Goal: Task Accomplishment & Management: Complete application form

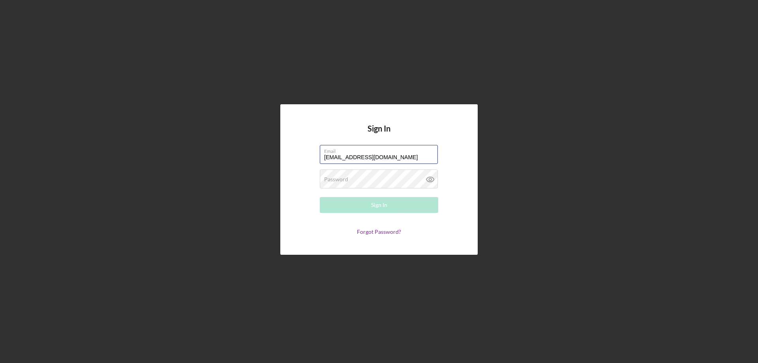
type input "[EMAIL_ADDRESS][DOMAIN_NAME]"
click at [320, 197] on button "Sign In" at bounding box center [379, 205] width 118 height 16
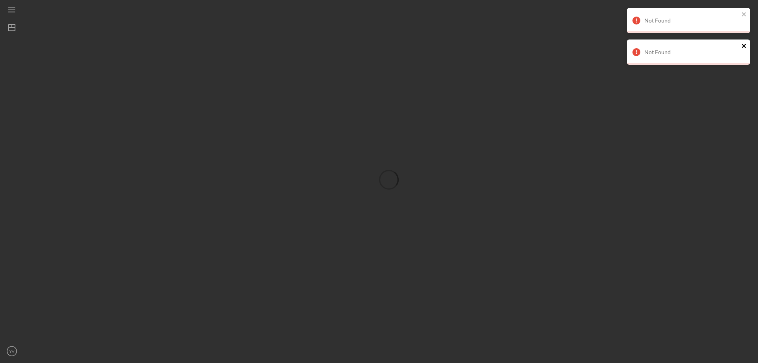
click at [744, 45] on icon "close" at bounding box center [744, 46] width 4 height 4
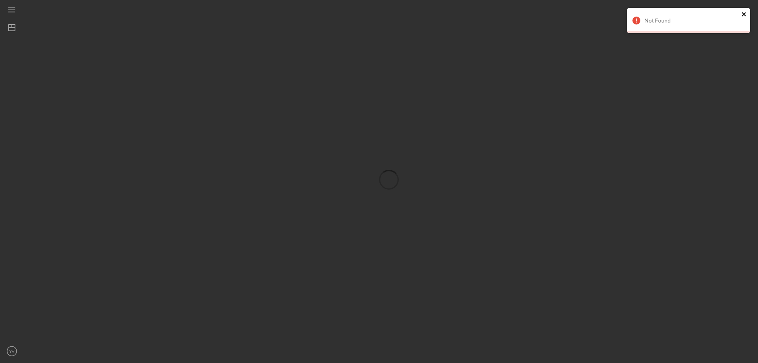
click at [747, 13] on icon "close" at bounding box center [744, 14] width 6 height 6
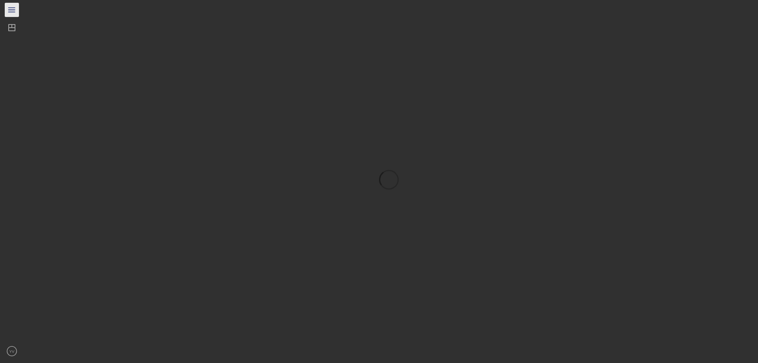
click at [9, 6] on icon "Icon/Menu" at bounding box center [12, 10] width 18 height 18
click at [30, 36] on div at bounding box center [47, 190] width 87 height 308
click at [32, 32] on div "Dashboard" at bounding box center [37, 29] width 27 height 18
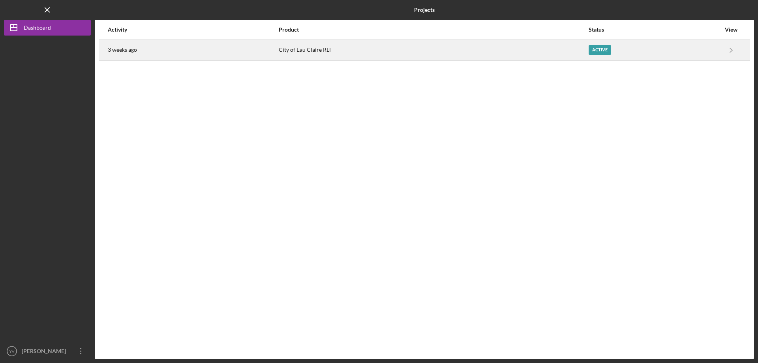
click at [194, 48] on div "3 weeks ago" at bounding box center [193, 50] width 170 height 20
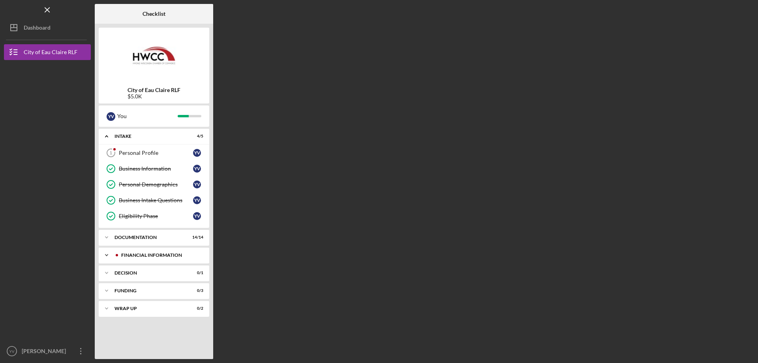
click at [137, 251] on div "Icon/Expander Financial Information 0 / 13" at bounding box center [154, 255] width 111 height 16
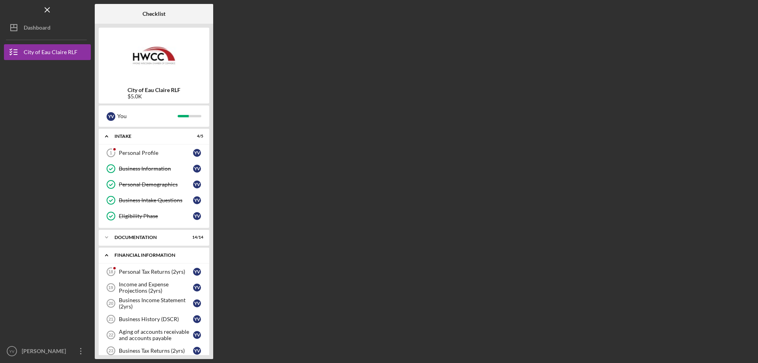
scroll to position [39, 0]
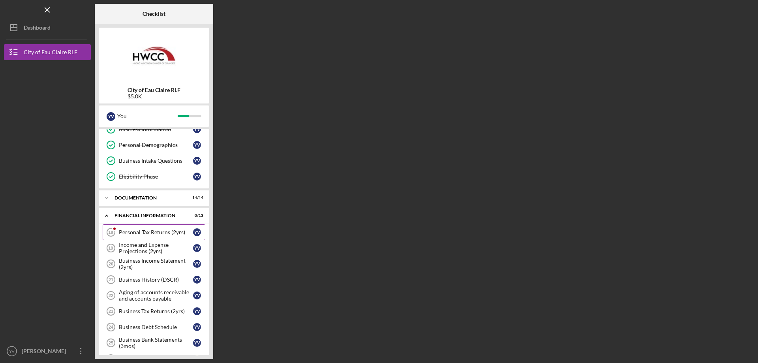
click at [162, 228] on link "Personal Tax Returns (2yrs) 18 Personal Tax Returns (2yrs) Y V" at bounding box center [154, 232] width 103 height 16
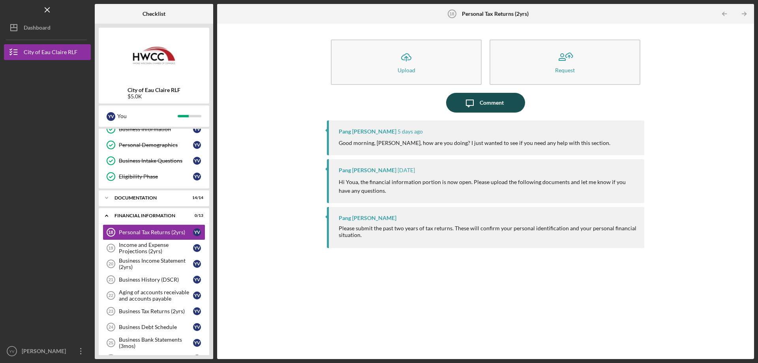
click at [474, 100] on icon "Icon/Message" at bounding box center [470, 103] width 20 height 20
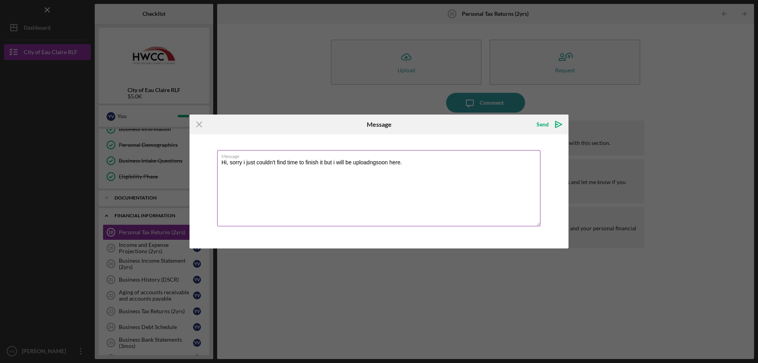
click at [377, 161] on textarea "Hi, sorry i just couldn't find time to finish it but i will be uploadngsoon her…" at bounding box center [378, 188] width 323 height 76
drag, startPoint x: 242, startPoint y: 163, endPoint x: 381, endPoint y: 185, distance: 141.0
click at [381, 185] on textarea "Hi, sorry i just couldn't find time to finish it but i will be uploading soon h…" at bounding box center [378, 188] width 323 height 76
type textarea "Hi, sorry i just couldn't find time to finish it but i will be uploading soon h…"
drag, startPoint x: 543, startPoint y: 122, endPoint x: 539, endPoint y: 121, distance: 4.0
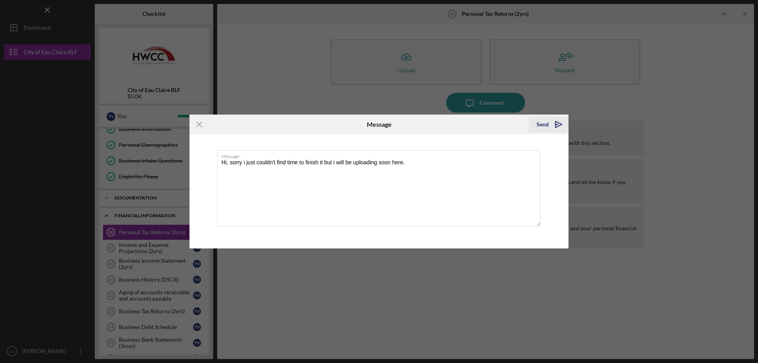
click at [542, 122] on div "Send" at bounding box center [542, 124] width 12 height 16
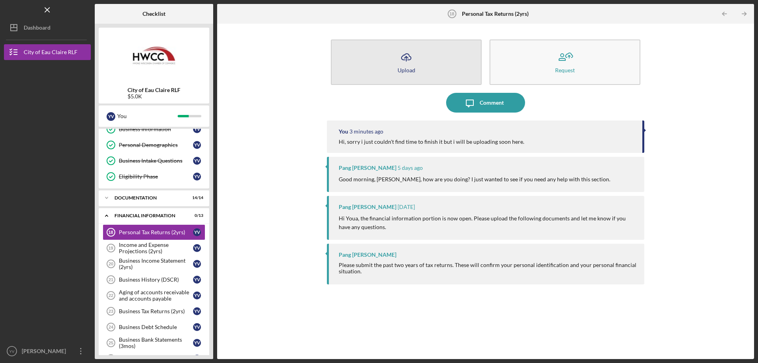
click at [437, 71] on button "Icon/Upload Upload" at bounding box center [406, 61] width 151 height 45
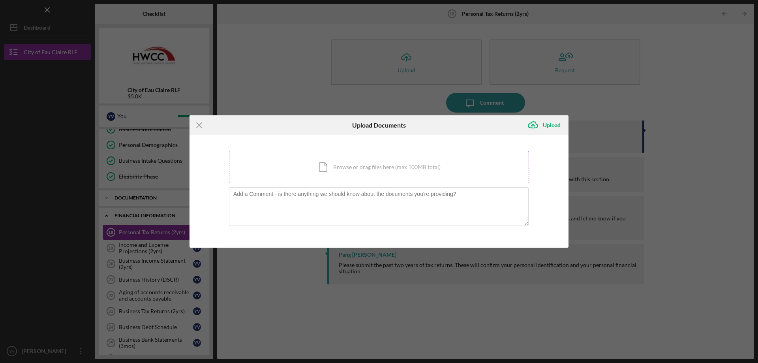
click at [360, 169] on div "Icon/Document Browse or drag files here (max 100MB total) Tap to choose files o…" at bounding box center [379, 167] width 300 height 32
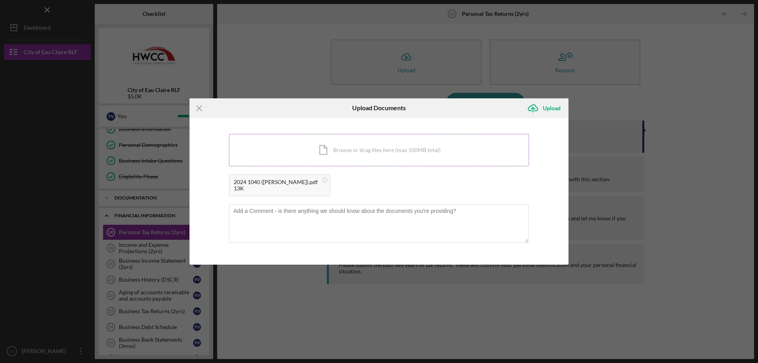
click at [337, 149] on div "Icon/Document Browse or drag files here (max 100MB total) Tap to choose files o…" at bounding box center [379, 150] width 300 height 32
click at [551, 108] on div "Upload" at bounding box center [552, 108] width 18 height 16
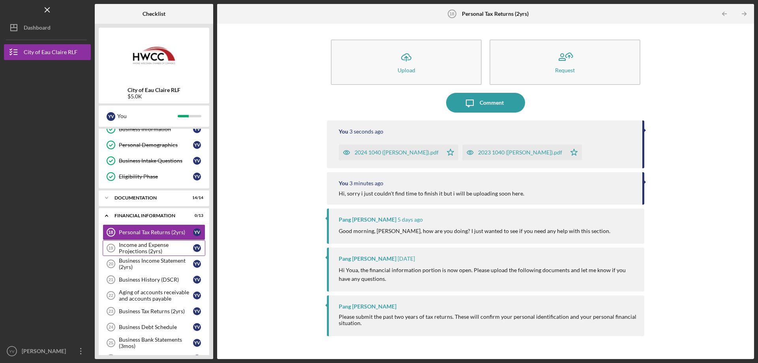
click at [147, 251] on div "Income and Expense Projections (2yrs)" at bounding box center [156, 248] width 74 height 13
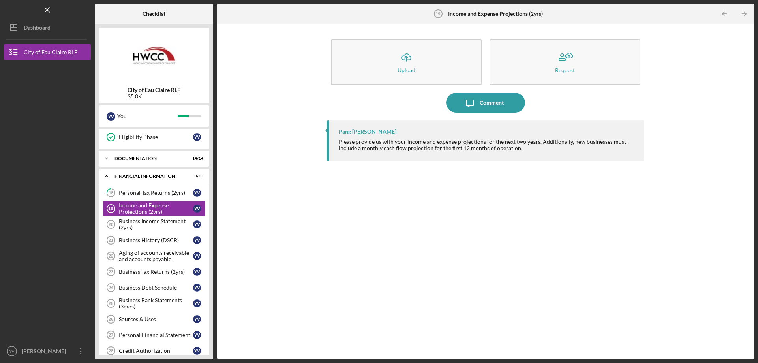
scroll to position [118, 0]
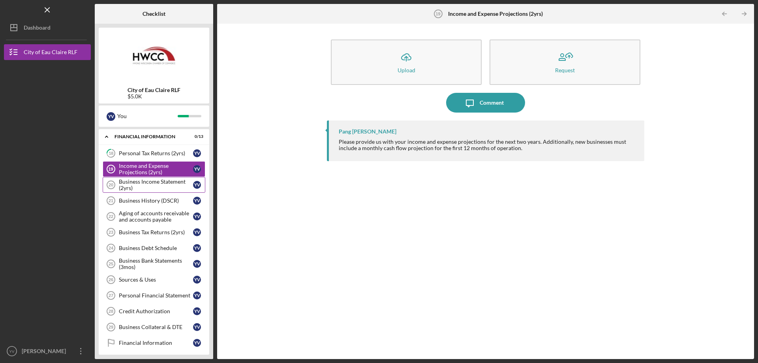
click at [163, 186] on div "Business Income Statement (2yrs)" at bounding box center [156, 184] width 74 height 13
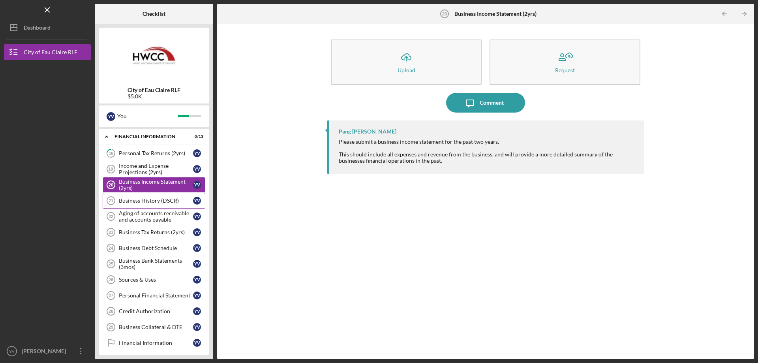
click at [139, 202] on div "Business History (DSCR)" at bounding box center [156, 200] width 74 height 6
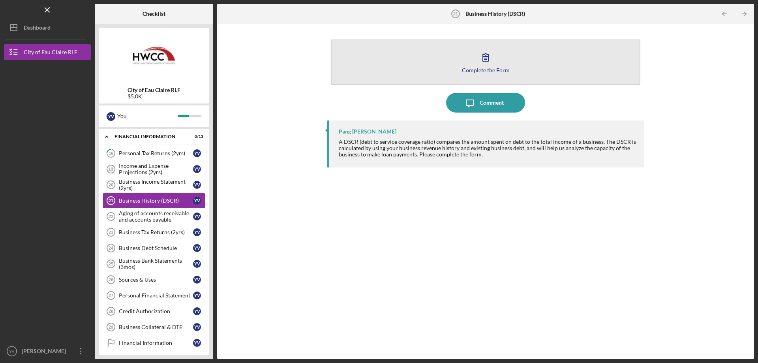
click at [506, 59] on button "Complete the Form Form" at bounding box center [485, 61] width 309 height 45
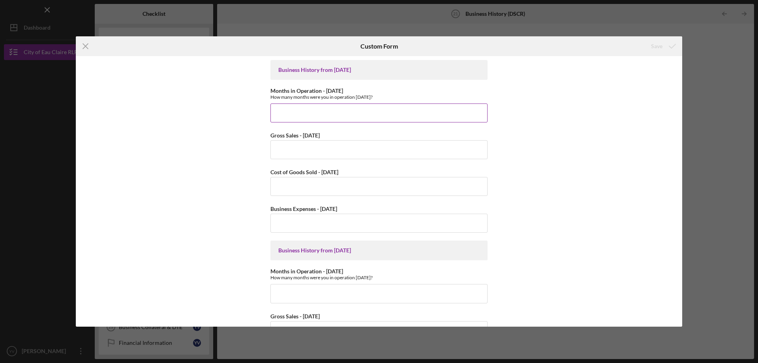
click at [301, 114] on input "Months in Operation - 2 years ago" at bounding box center [378, 112] width 217 height 19
click at [294, 113] on input "18" at bounding box center [378, 112] width 217 height 19
type input "18"
click at [284, 153] on input "Gross Sales - 2 years ago" at bounding box center [378, 149] width 217 height 19
type input "$1,200"
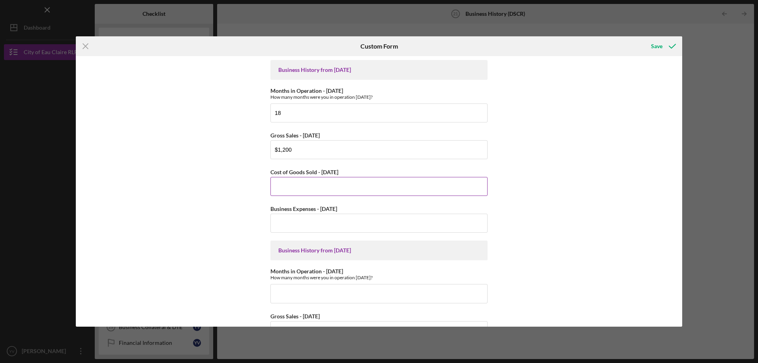
click at [279, 187] on input "Cost of Goods Sold - 2 years ago" at bounding box center [378, 186] width 217 height 19
type input "$1,200"
click at [296, 222] on input "Business Expenses - 2 years ago" at bounding box center [378, 223] width 217 height 19
drag, startPoint x: 269, startPoint y: 150, endPoint x: 241, endPoint y: 152, distance: 28.2
click at [241, 152] on div "Business History from 2 years ago Months in Operation - 2 years ago How many mo…" at bounding box center [379, 191] width 606 height 270
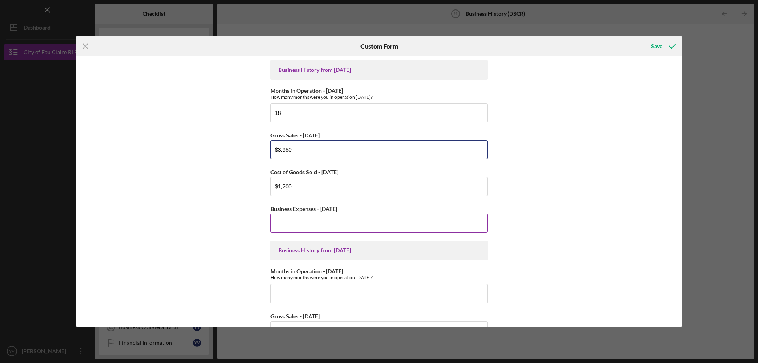
type input "$3,950"
click at [290, 223] on input "Business Expenses - 2 years ago" at bounding box center [378, 223] width 217 height 19
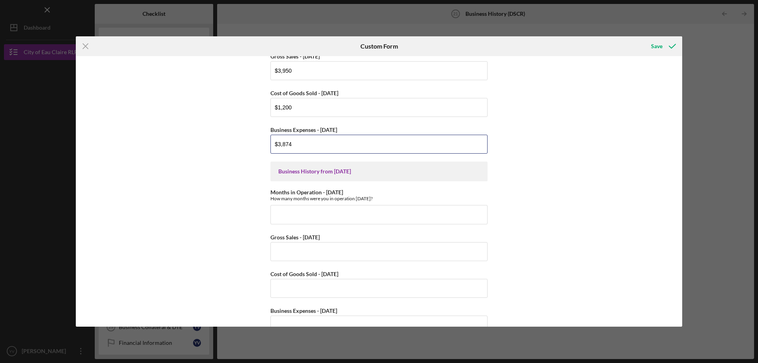
scroll to position [118, 0]
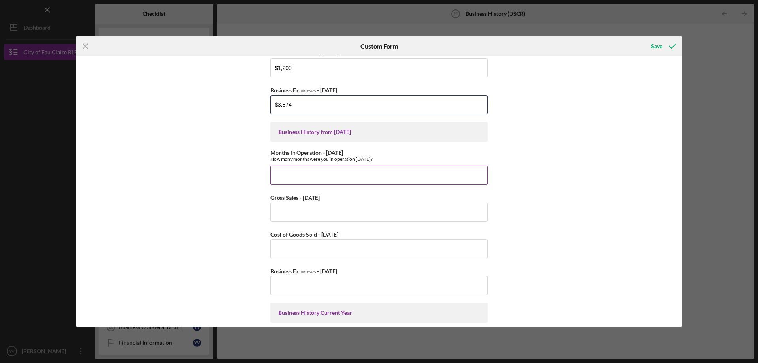
type input "$3,874"
click at [285, 176] on input "Months in Operation - 1 year ago" at bounding box center [378, 174] width 217 height 19
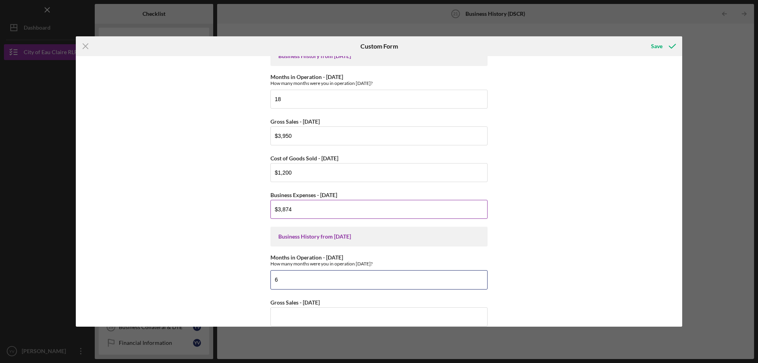
scroll to position [0, 0]
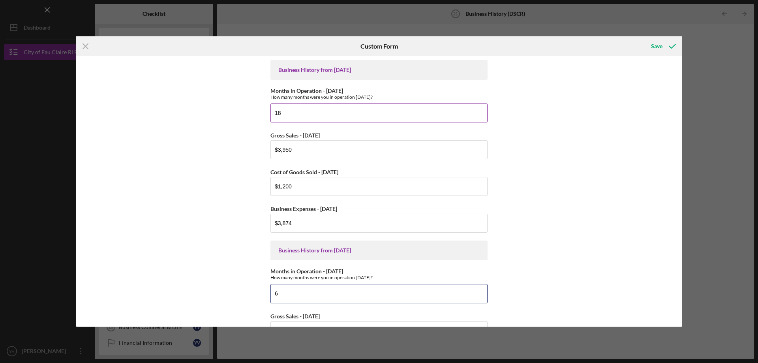
type input "6"
drag, startPoint x: 298, startPoint y: 115, endPoint x: 243, endPoint y: 122, distance: 55.3
click at [242, 124] on div "Business History from 2 years ago Months in Operation - 2 years ago How many mo…" at bounding box center [379, 191] width 606 height 270
drag, startPoint x: 265, startPoint y: 150, endPoint x: 251, endPoint y: 149, distance: 14.2
click at [250, 150] on div "Business History from 2 years ago Months in Operation - 2 years ago How many mo…" at bounding box center [379, 191] width 606 height 270
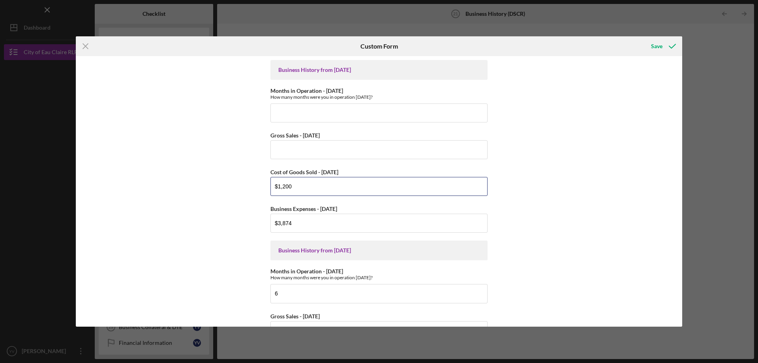
drag, startPoint x: 286, startPoint y: 190, endPoint x: 281, endPoint y: 198, distance: 9.4
click at [257, 192] on div "Business History from 2 years ago Months in Operation - 2 years ago How many mo…" at bounding box center [379, 191] width 606 height 270
type input "$0"
drag, startPoint x: 287, startPoint y: 187, endPoint x: 278, endPoint y: 210, distance: 24.5
click at [263, 191] on div "Business History from 2 years ago Months in Operation - 2 years ago How many mo…" at bounding box center [379, 191] width 606 height 270
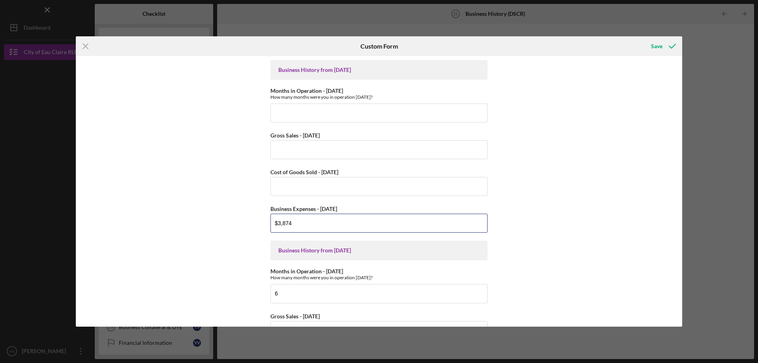
click at [250, 227] on div "Business History from 2 years ago Months in Operation - 2 years ago How many mo…" at bounding box center [379, 191] width 606 height 270
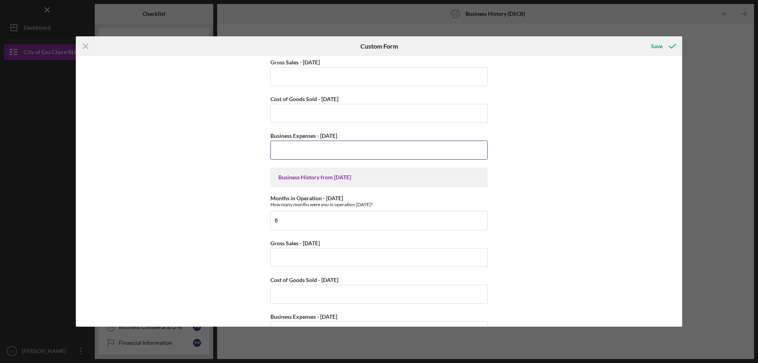
scroll to position [79, 0]
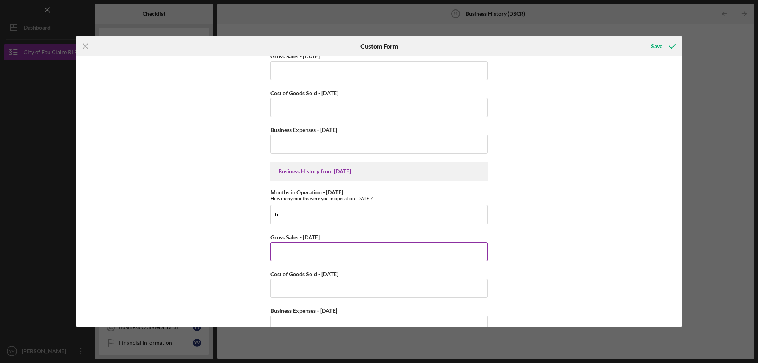
click at [286, 257] on input "Gross Sales - 1 year ago" at bounding box center [378, 251] width 217 height 19
type input "$1,200"
click at [284, 288] on input "Cost of Goods Sold - 1 year ago" at bounding box center [378, 288] width 217 height 19
type input "$3,950"
click at [304, 322] on input "Business Expenses - 1 year ago" at bounding box center [378, 324] width 217 height 19
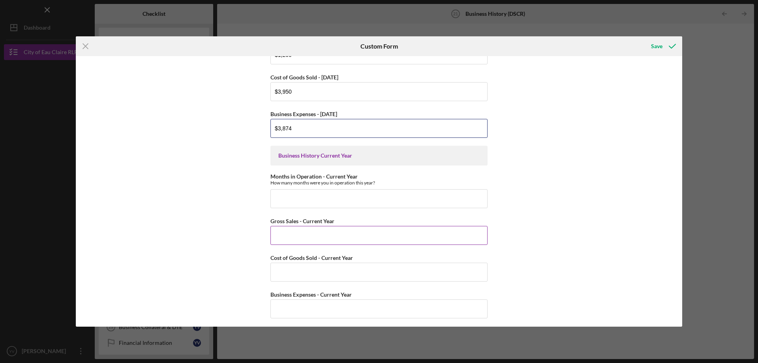
scroll to position [276, 0]
type input "$3,874"
click at [299, 199] on input "Months in Operation - Current Year" at bounding box center [378, 197] width 217 height 19
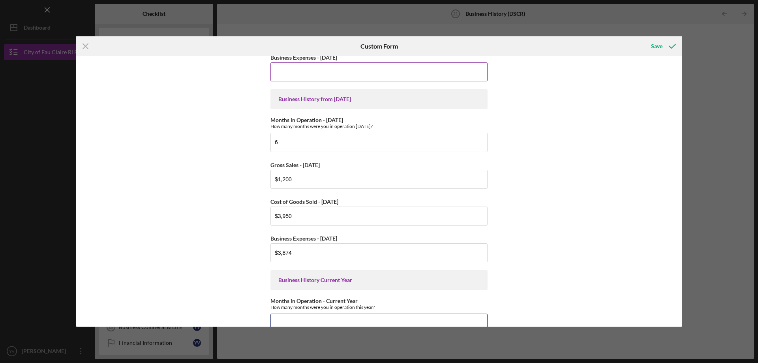
scroll to position [0, 0]
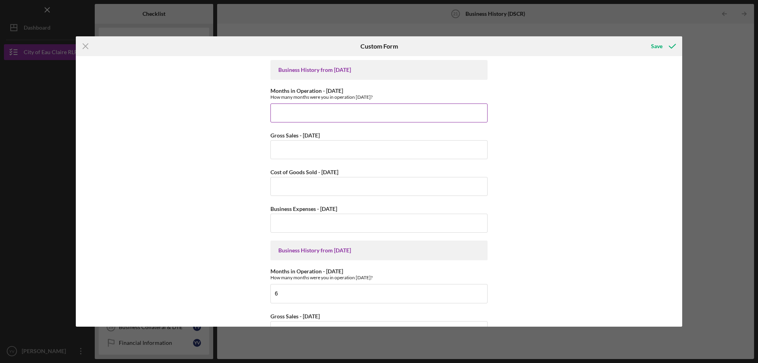
click at [321, 110] on input "Months in Operation - 2 years ago" at bounding box center [378, 112] width 217 height 19
type input "0"
click at [301, 142] on input "Gross Sales - 2 years ago" at bounding box center [378, 149] width 217 height 19
type input "$0"
click at [286, 184] on input "Cost of Goods Sold - 2 years ago" at bounding box center [378, 186] width 217 height 19
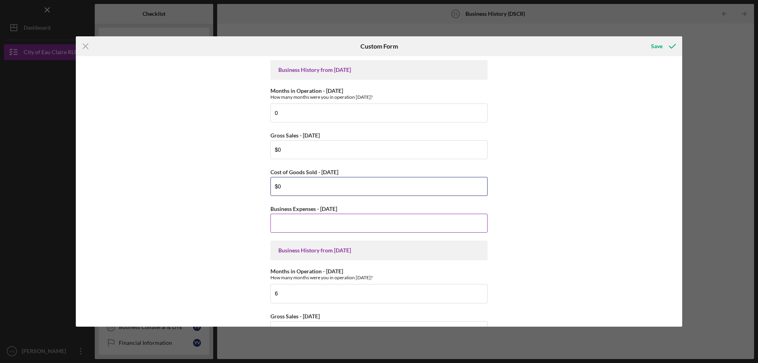
type input "$0"
click at [277, 224] on input "Business Expenses - 2 years ago" at bounding box center [378, 223] width 217 height 19
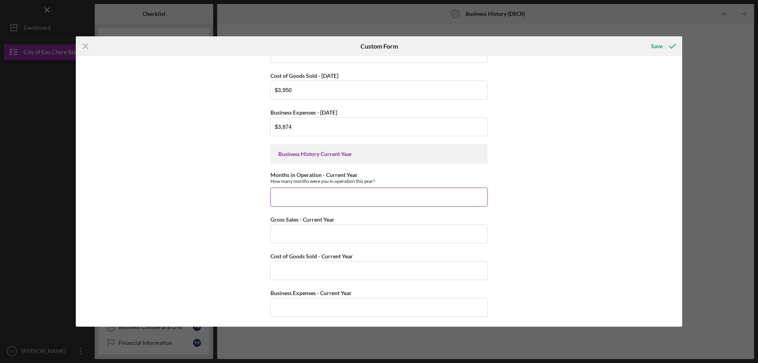
scroll to position [279, 0]
type input "$0"
click at [320, 196] on input "Months in Operation - Current Year" at bounding box center [378, 195] width 217 height 19
type input "9"
click at [310, 240] on input "Gross Sales - Current Year" at bounding box center [378, 231] width 217 height 19
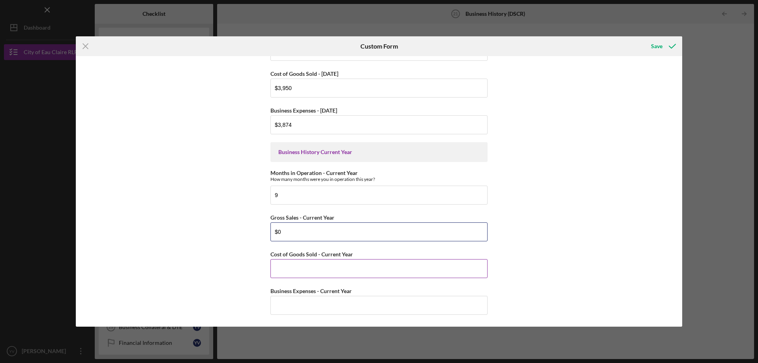
type input "$0"
drag, startPoint x: 315, startPoint y: 265, endPoint x: 312, endPoint y: 270, distance: 5.1
click at [315, 265] on input "Cost of Goods Sold - Current Year" at bounding box center [378, 268] width 217 height 19
type input "$0"
click at [298, 303] on input "Business Expenses - Current Year" at bounding box center [378, 305] width 217 height 19
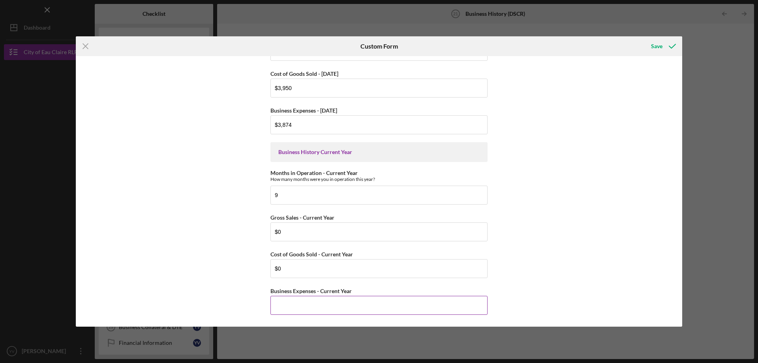
type input "$0"
type input "$150"
click at [656, 45] on div "Save" at bounding box center [656, 46] width 11 height 16
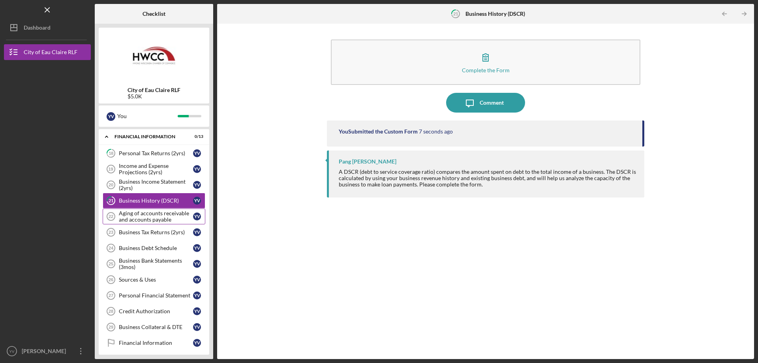
click at [151, 219] on div "Aging of accounts receivable and accounts payable" at bounding box center [156, 216] width 74 height 13
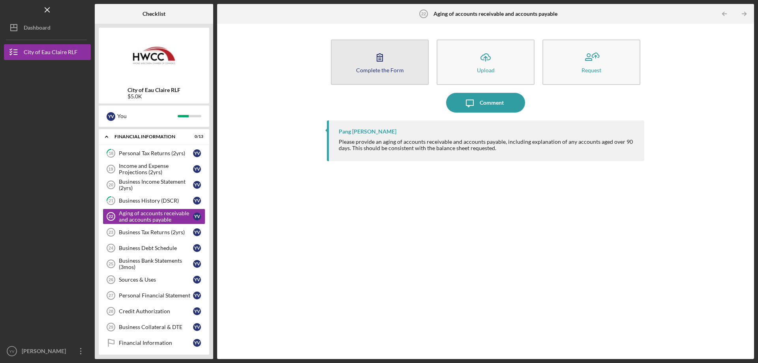
click at [356, 57] on button "Complete the Form Form" at bounding box center [380, 61] width 98 height 45
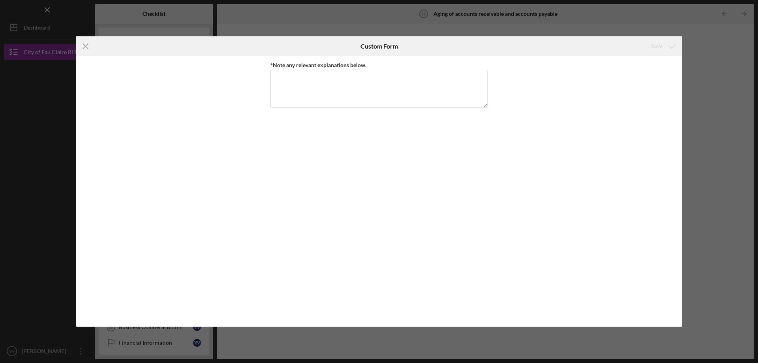
drag, startPoint x: 86, startPoint y: 44, endPoint x: 98, endPoint y: 48, distance: 13.0
click at [86, 43] on icon "Icon/Menu Close" at bounding box center [86, 46] width 20 height 20
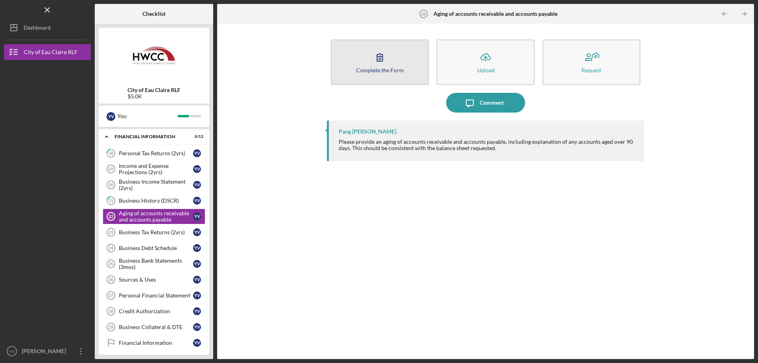
click at [381, 67] on div "Complete the Form" at bounding box center [380, 70] width 48 height 6
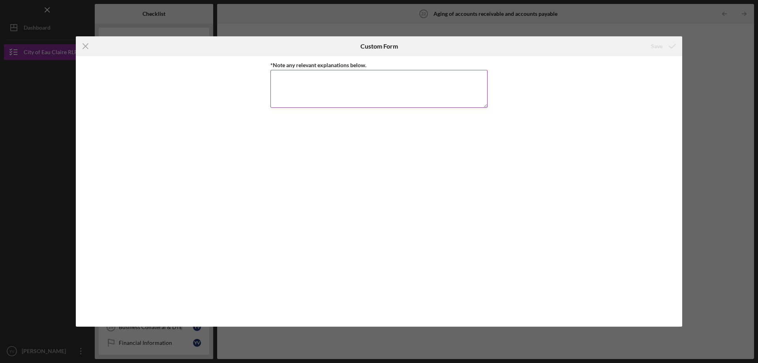
click at [337, 92] on textarea "*Note any relevant explanations below." at bounding box center [378, 89] width 217 height 38
type textarea "none at this time"
click at [659, 44] on div "Save" at bounding box center [656, 46] width 11 height 16
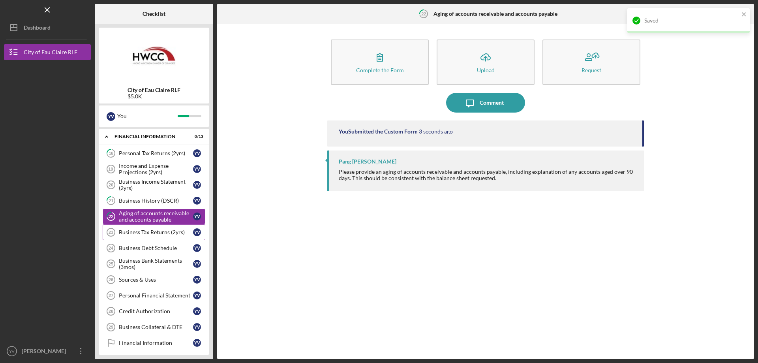
click at [152, 231] on div "Business Tax Returns (2yrs)" at bounding box center [156, 232] width 74 height 6
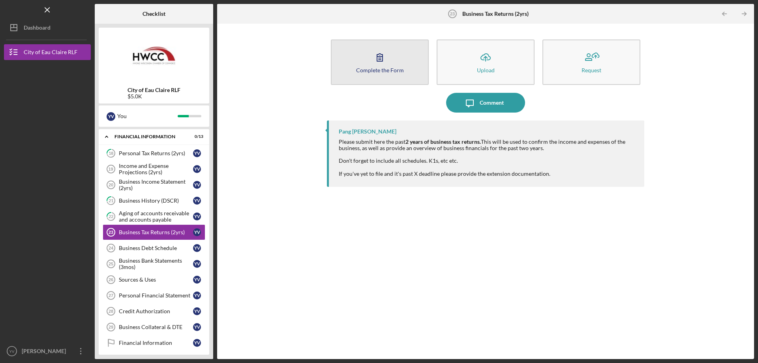
click at [398, 54] on button "Complete the Form Form" at bounding box center [380, 61] width 98 height 45
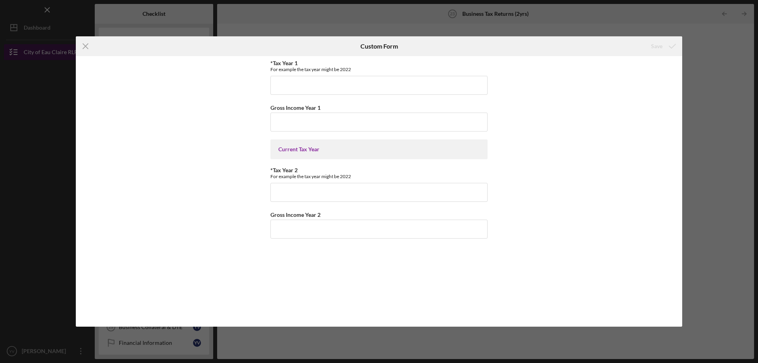
click at [84, 45] on icon "Icon/Menu Close" at bounding box center [86, 46] width 20 height 20
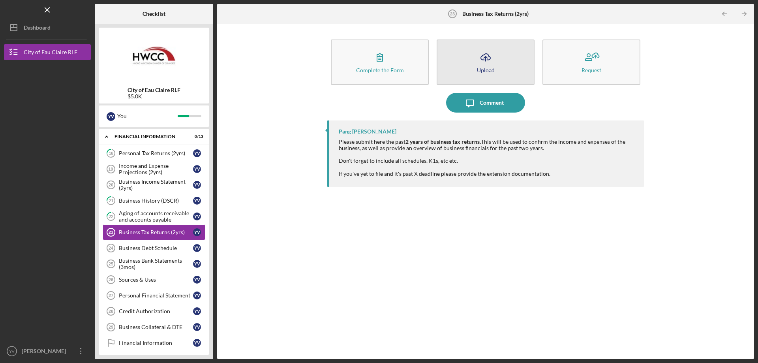
click at [471, 71] on button "Icon/Upload Upload" at bounding box center [486, 61] width 98 height 45
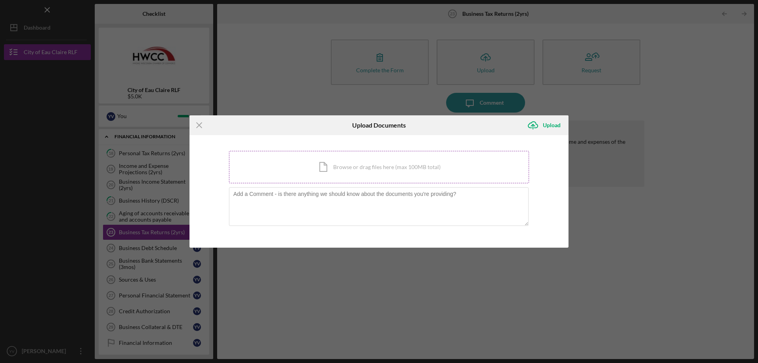
click at [347, 168] on div "Icon/Document Browse or drag files here (max 100MB total) Tap to choose files o…" at bounding box center [379, 167] width 300 height 32
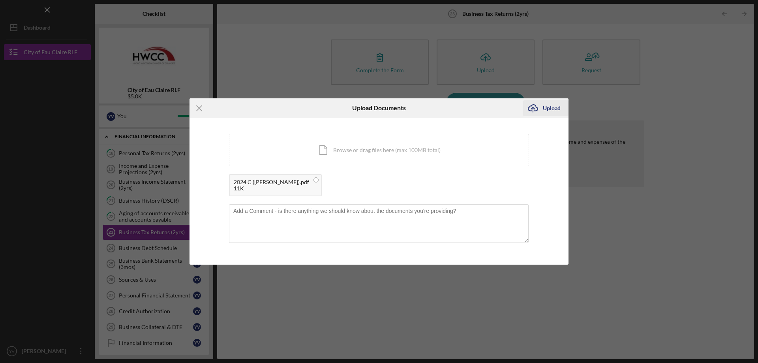
click at [559, 107] on div "Upload" at bounding box center [552, 108] width 18 height 16
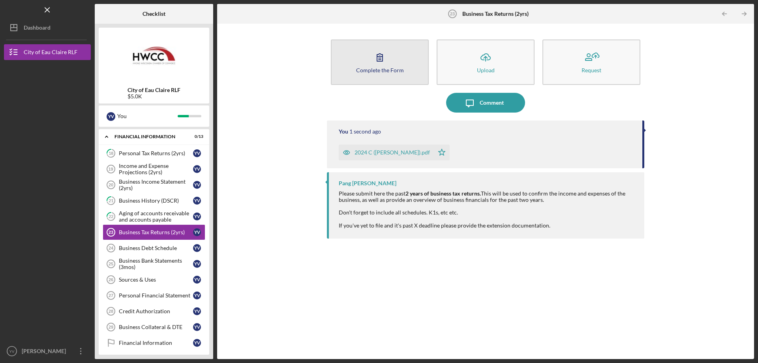
click at [381, 70] on div "Complete the Form" at bounding box center [380, 70] width 48 height 6
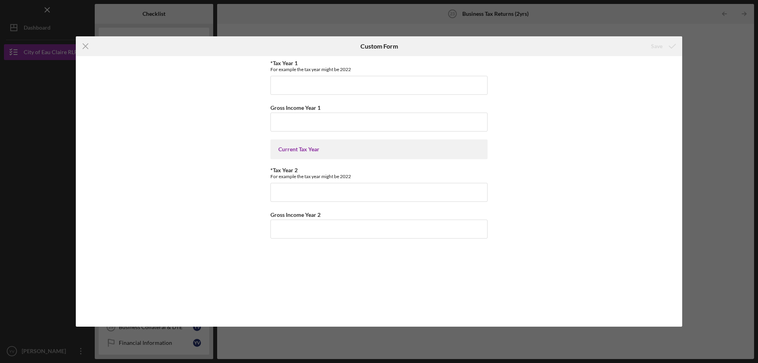
click at [88, 44] on icon "Icon/Menu Close" at bounding box center [86, 46] width 20 height 20
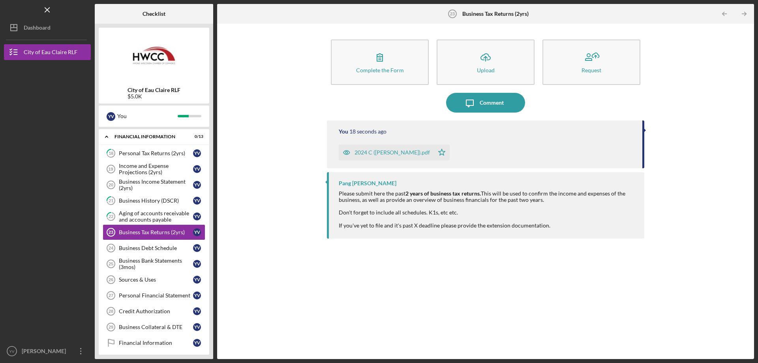
click at [273, 227] on div "Complete the Form Form Icon/Upload Upload Request Icon/Message Comment You 18 s…" at bounding box center [485, 191] width 529 height 327
click at [156, 248] on div "Business Debt Schedule" at bounding box center [156, 248] width 74 height 6
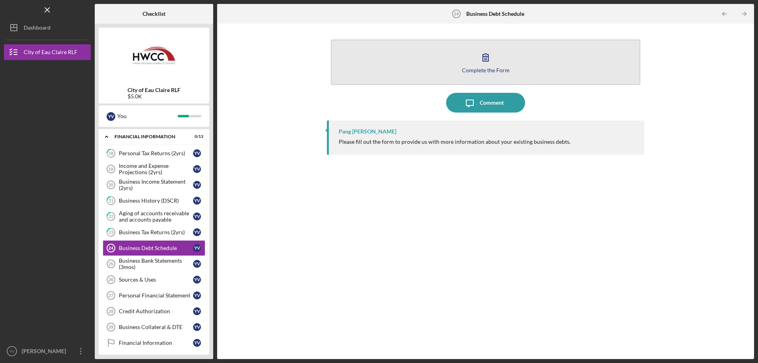
click at [501, 67] on div "Complete the Form" at bounding box center [486, 70] width 48 height 6
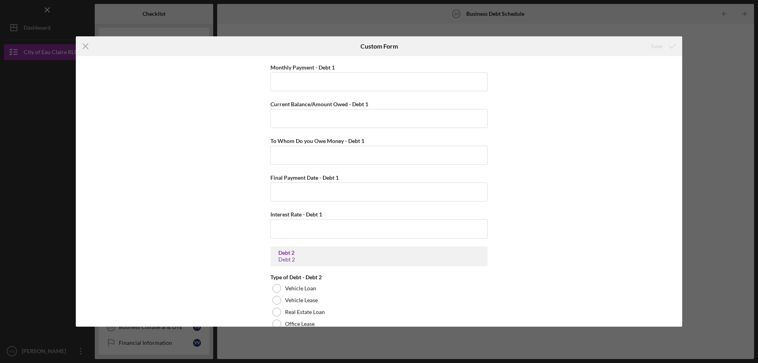
scroll to position [158, 0]
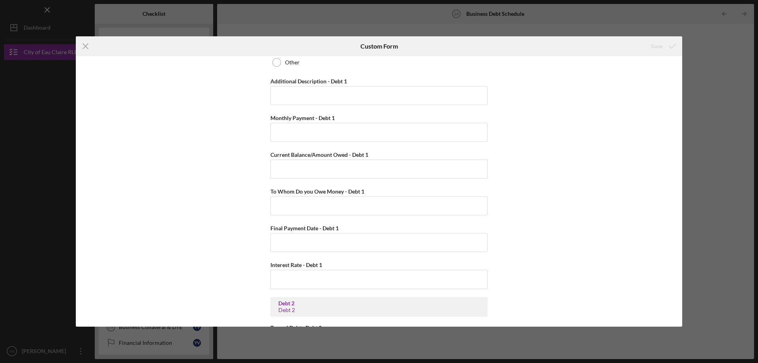
drag, startPoint x: 85, startPoint y: 40, endPoint x: 111, endPoint y: 47, distance: 27.3
click at [86, 39] on icon "Icon/Menu Close" at bounding box center [86, 46] width 20 height 20
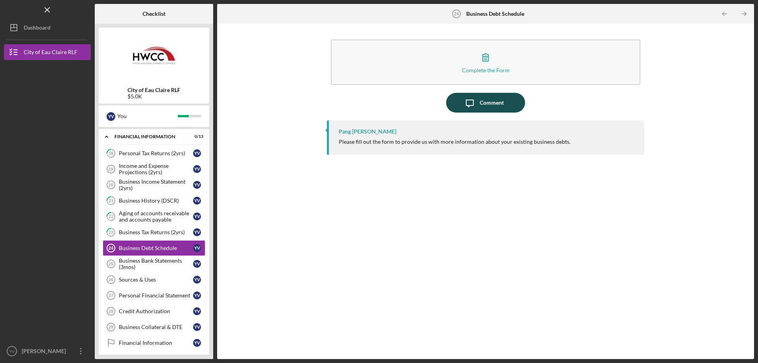
click at [497, 103] on div "Comment" at bounding box center [492, 103] width 24 height 20
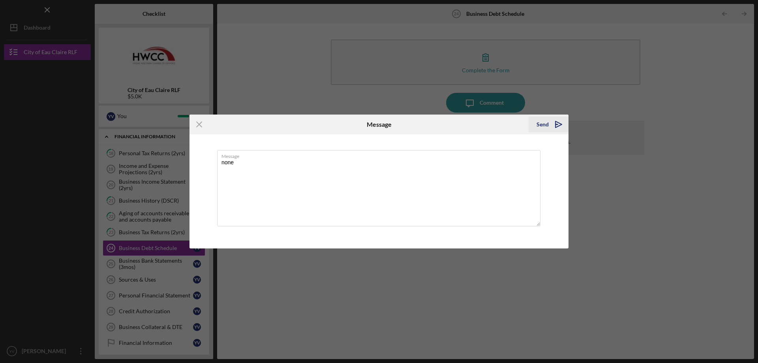
type textarea "none"
click at [540, 127] on div "Send" at bounding box center [542, 124] width 12 height 16
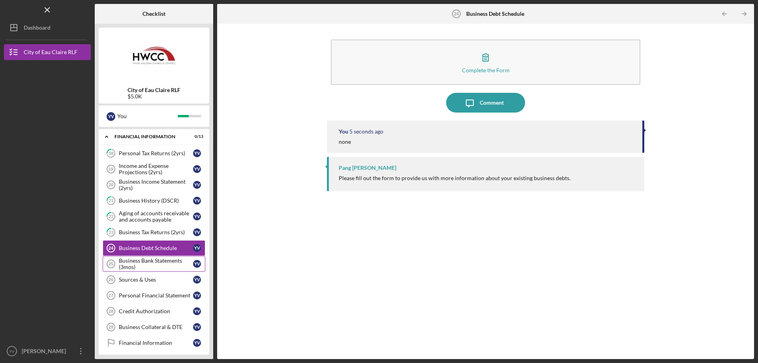
drag, startPoint x: 151, startPoint y: 268, endPoint x: 156, endPoint y: 269, distance: 5.0
click at [153, 269] on div "Business Bank Statements (3mos)" at bounding box center [156, 263] width 74 height 13
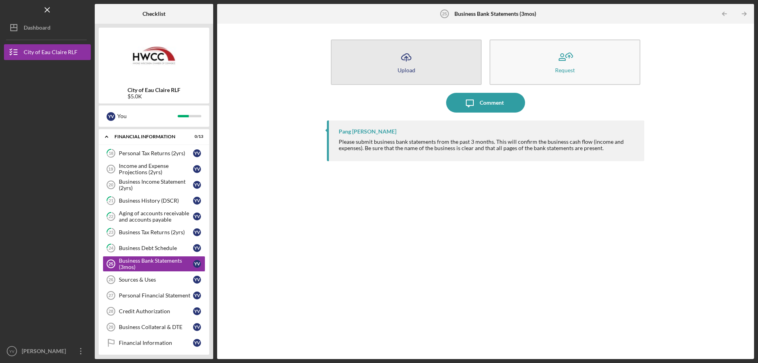
click at [408, 72] on div "Upload" at bounding box center [407, 70] width 18 height 6
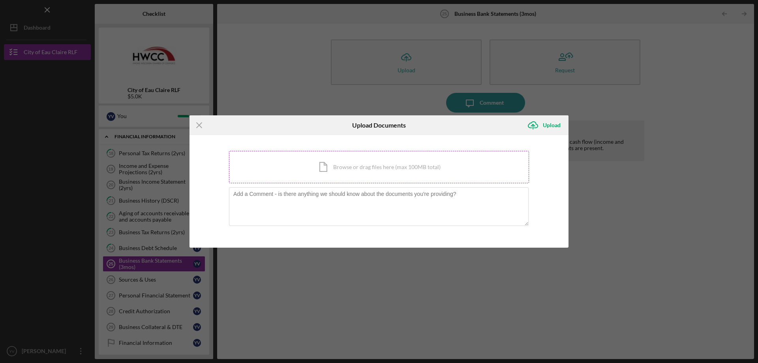
click at [364, 161] on div "Icon/Document Browse or drag files here (max 100MB total) Tap to choose files o…" at bounding box center [379, 167] width 300 height 32
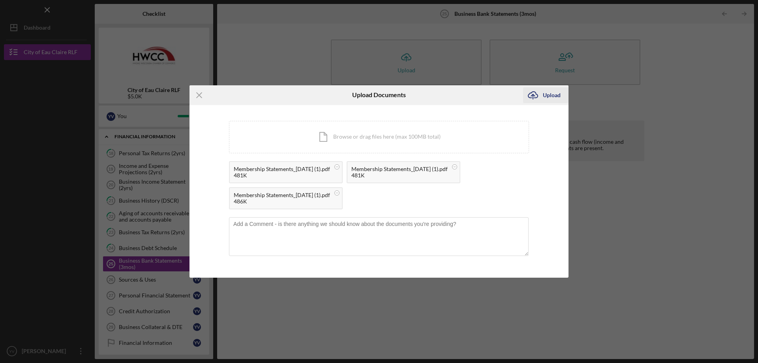
click at [557, 94] on div "Upload" at bounding box center [552, 95] width 18 height 16
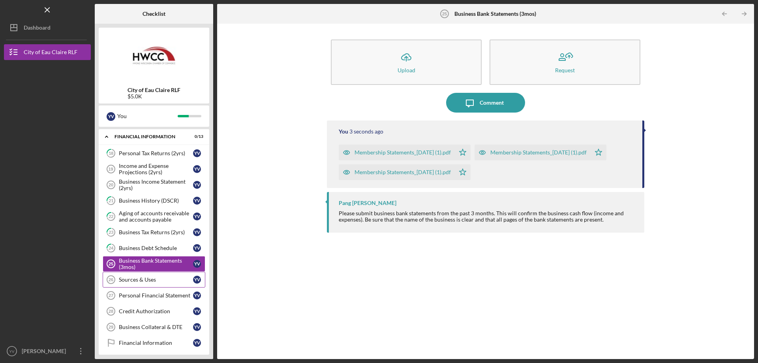
click at [147, 279] on div "Sources & Uses" at bounding box center [156, 279] width 74 height 6
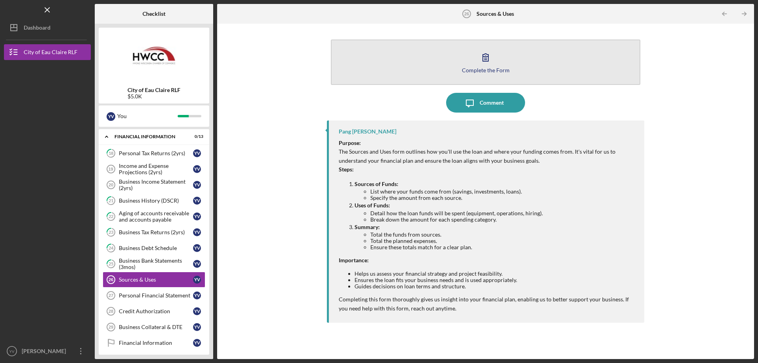
click at [538, 64] on button "Complete the Form Form" at bounding box center [485, 61] width 309 height 45
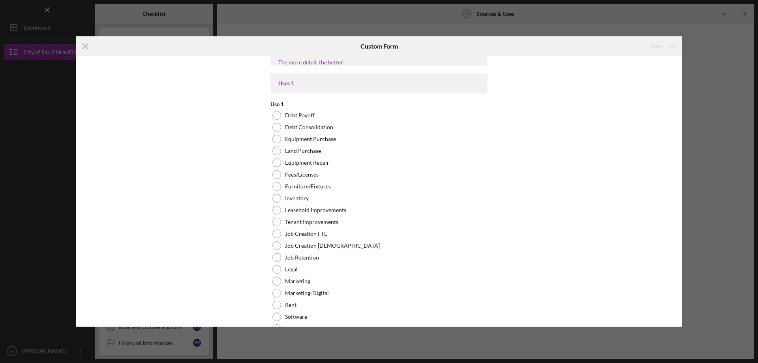
scroll to position [39, 0]
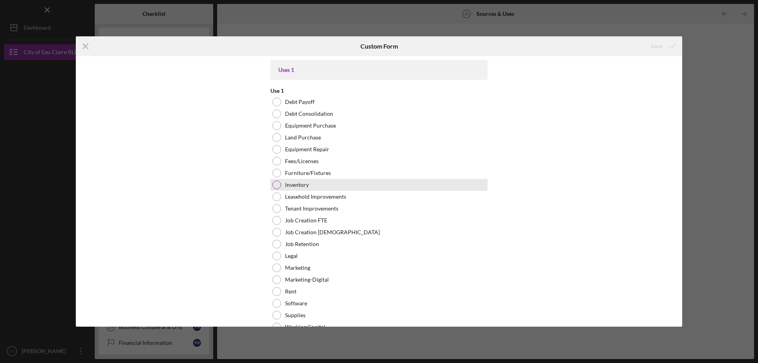
click at [273, 184] on div at bounding box center [276, 184] width 9 height 9
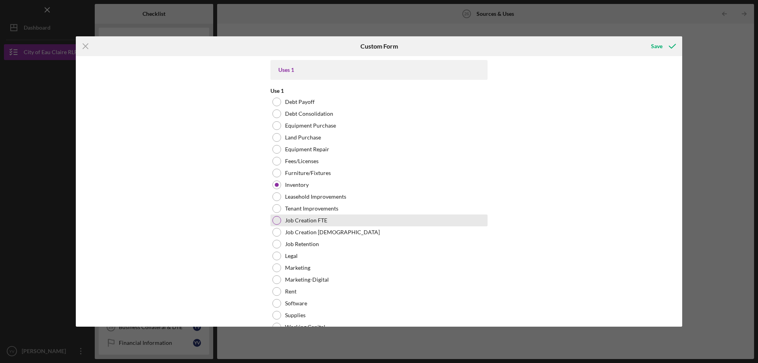
scroll to position [79, 0]
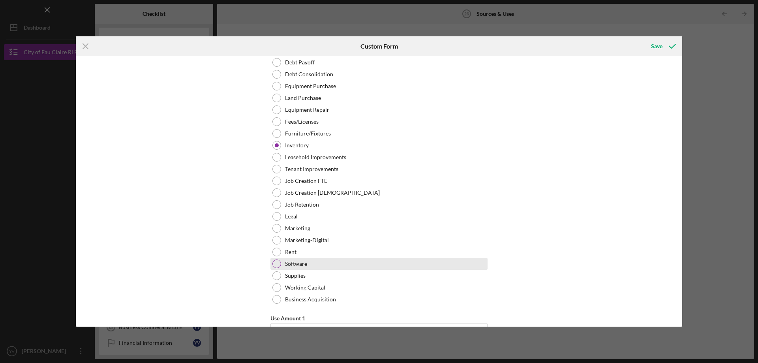
click at [272, 263] on div at bounding box center [276, 263] width 9 height 9
click at [276, 144] on div at bounding box center [276, 145] width 9 height 9
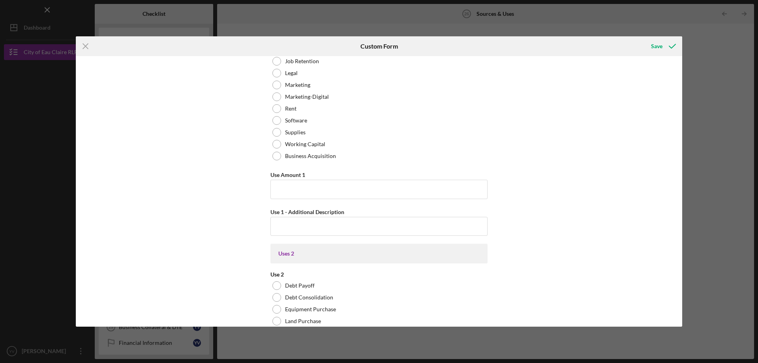
scroll to position [237, 0]
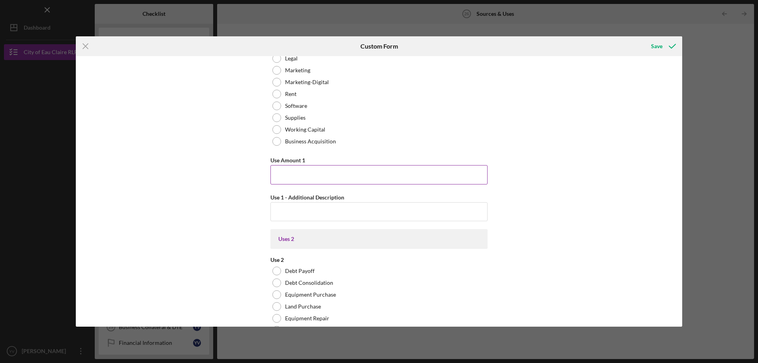
click at [314, 171] on input "Use Amount 1" at bounding box center [378, 174] width 217 height 19
type input "$3,500"
click at [332, 209] on input "Use 1 - Additional Description" at bounding box center [378, 211] width 217 height 19
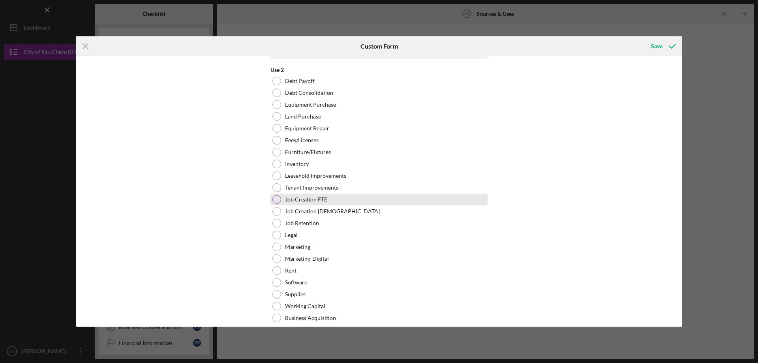
scroll to position [474, 0]
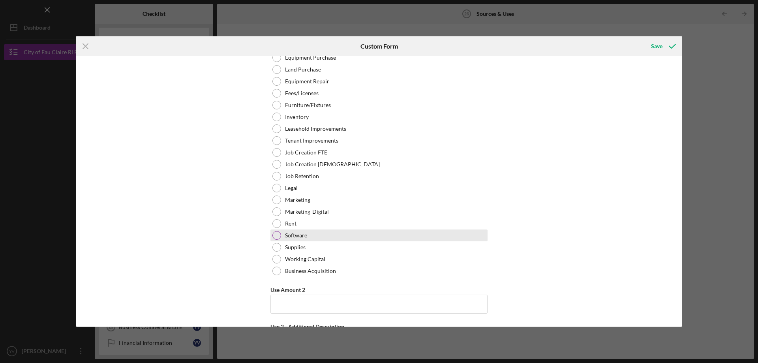
type input "inventory"
click at [274, 232] on div at bounding box center [276, 235] width 9 height 9
click at [272, 305] on input "Use Amount 2" at bounding box center [378, 303] width 217 height 19
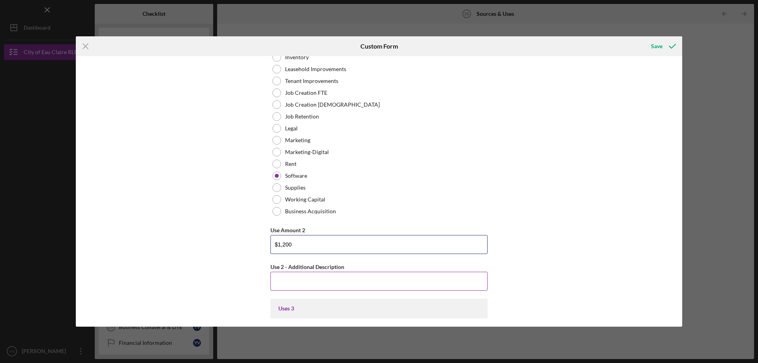
scroll to position [592, 0]
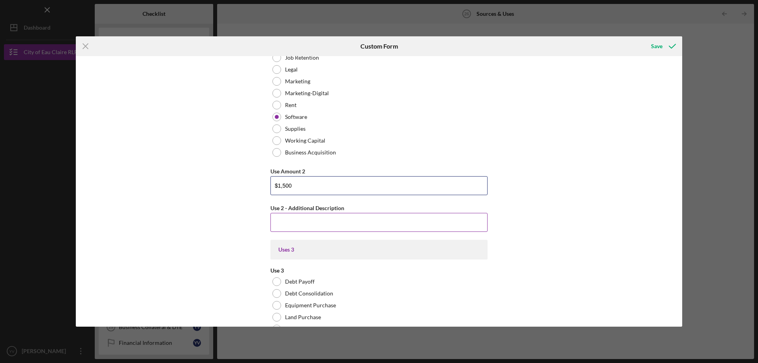
type input "$1,500"
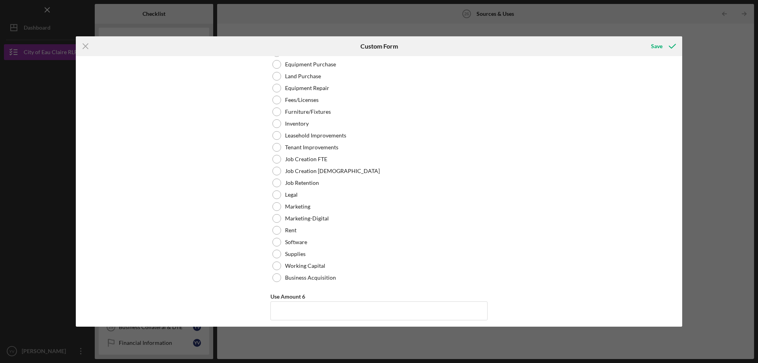
scroll to position [1934, 0]
type input "software to track invetory and website"
click at [665, 46] on icon "submit" at bounding box center [672, 46] width 20 height 20
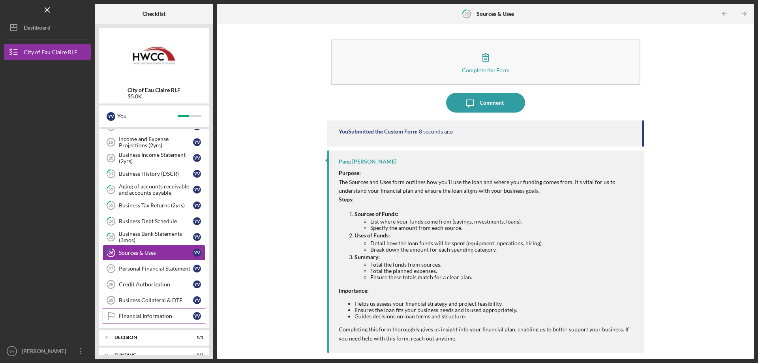
scroll to position [158, 0]
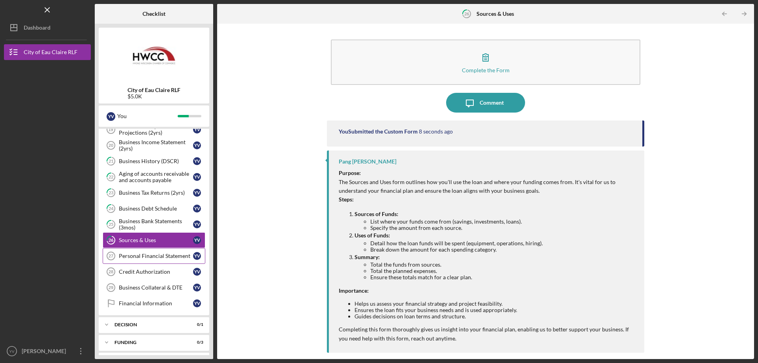
click at [161, 255] on div "Personal Financial Statement" at bounding box center [156, 256] width 74 height 6
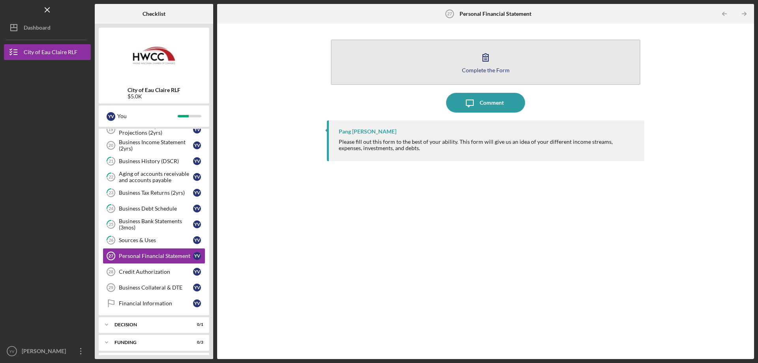
click at [497, 67] on div "Complete the Form" at bounding box center [486, 70] width 48 height 6
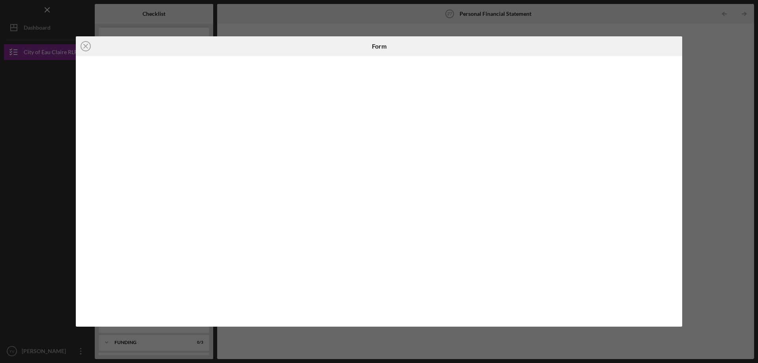
click at [84, 42] on icon "Icon/Close" at bounding box center [86, 46] width 20 height 20
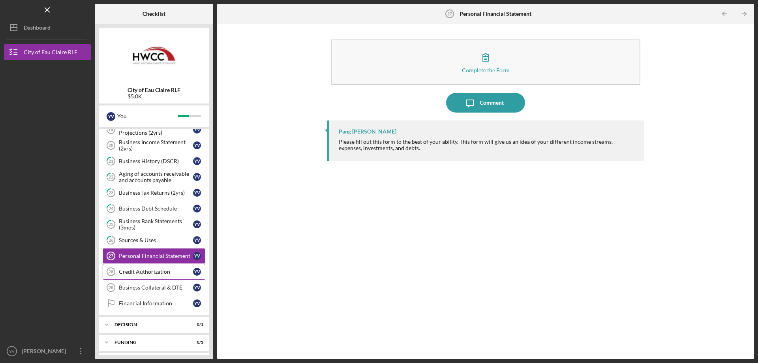
click at [158, 270] on div "Credit Authorization" at bounding box center [156, 271] width 74 height 6
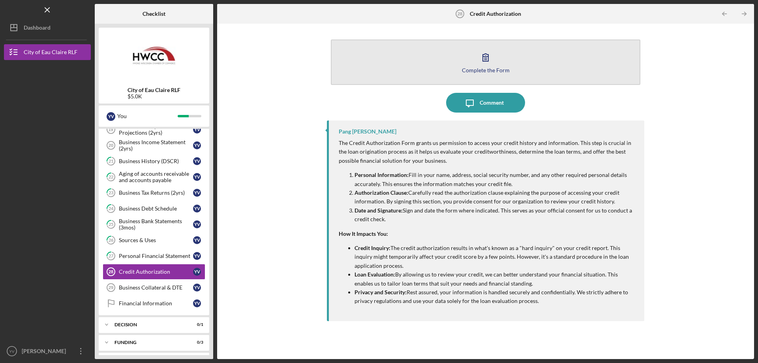
click at [529, 72] on button "Complete the Form Form" at bounding box center [485, 61] width 309 height 45
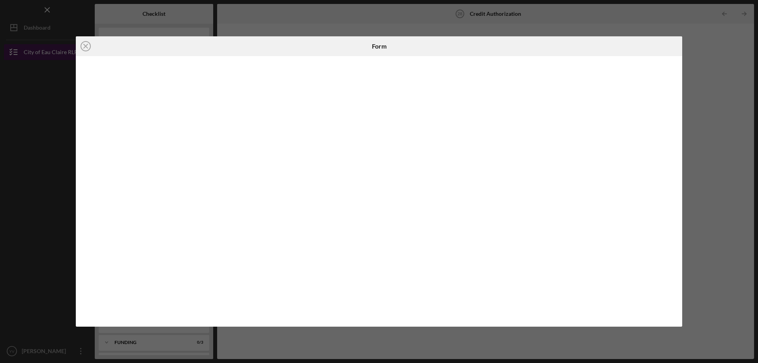
drag, startPoint x: 86, startPoint y: 43, endPoint x: 90, endPoint y: 45, distance: 4.3
click at [86, 42] on icon "Icon/Close" at bounding box center [86, 46] width 20 height 20
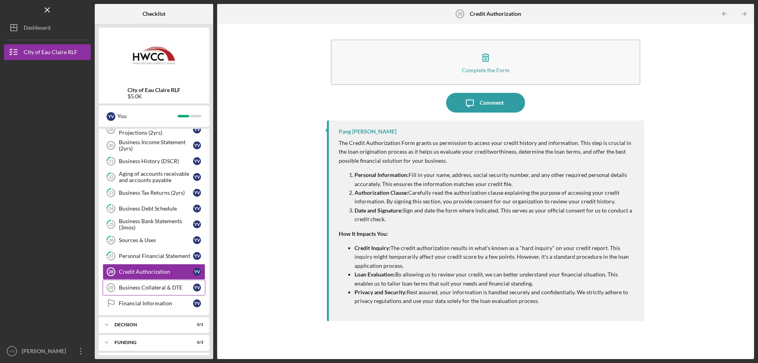
click at [147, 282] on link "Business Collateral & DTE 29 Business Collateral & DTE Y V" at bounding box center [154, 287] width 103 height 16
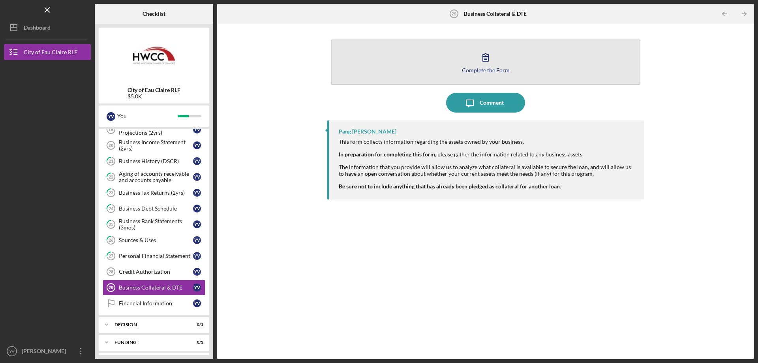
click at [480, 70] on div "Complete the Form" at bounding box center [486, 70] width 48 height 6
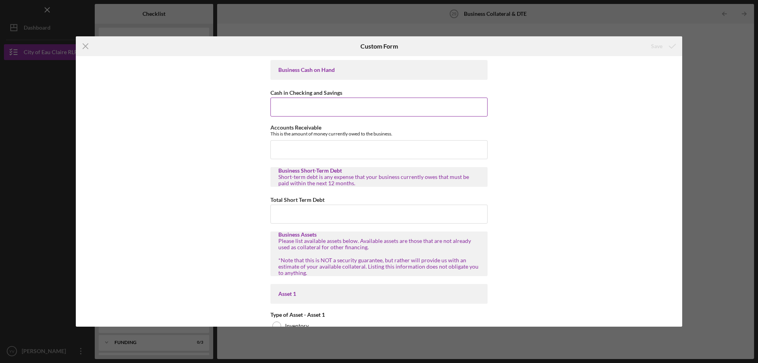
click at [377, 105] on input "Cash in Checking and Savings" at bounding box center [378, 107] width 217 height 19
type input "$25"
click at [364, 148] on input "Accounts Receivable" at bounding box center [378, 149] width 217 height 19
type input "$0"
click at [330, 221] on input "Total Short Term Debt" at bounding box center [378, 213] width 217 height 19
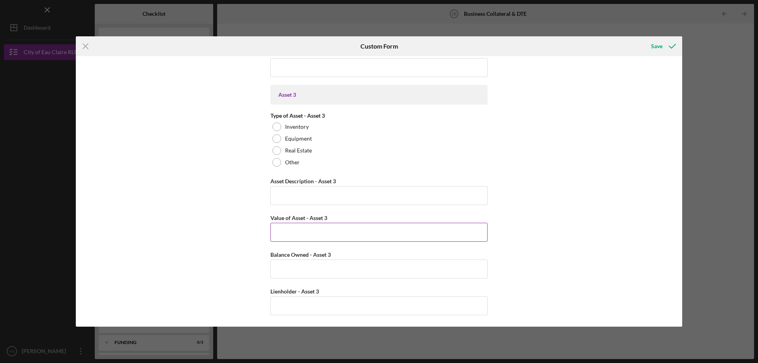
scroll to position [676, 0]
type input "$0"
click at [657, 41] on div "Save" at bounding box center [656, 46] width 11 height 16
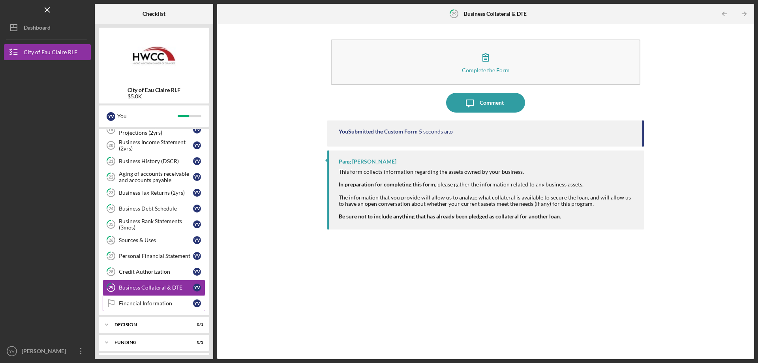
click at [153, 306] on div "Financial Information" at bounding box center [156, 303] width 74 height 6
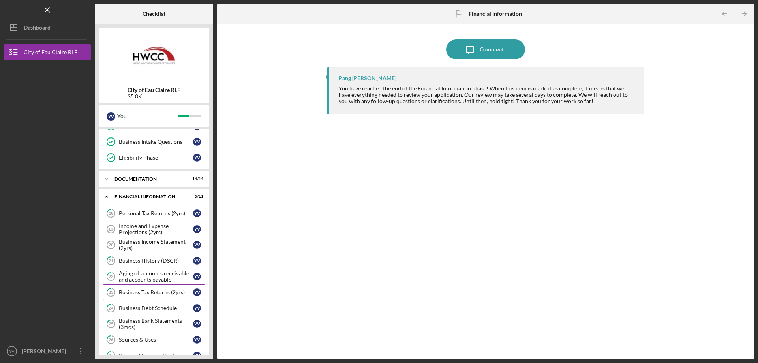
scroll to position [39, 0]
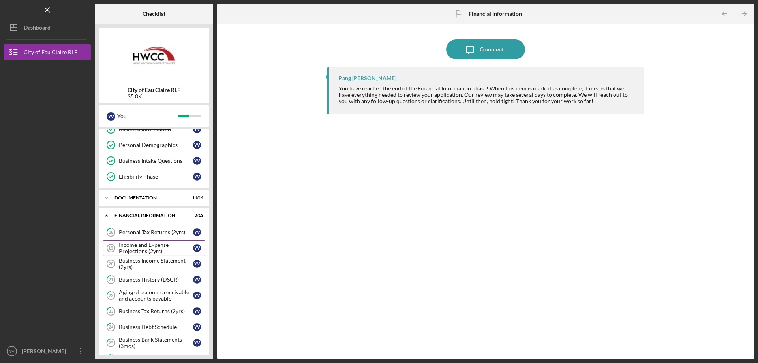
click at [157, 249] on div "Income and Expense Projections (2yrs)" at bounding box center [156, 248] width 74 height 13
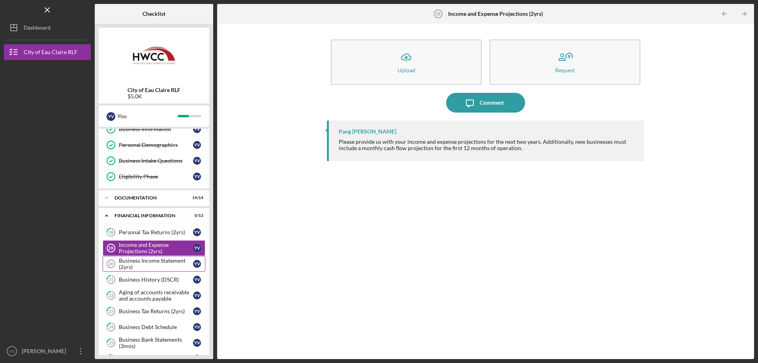
click at [163, 268] on div "Business Income Statement (2yrs)" at bounding box center [156, 263] width 74 height 13
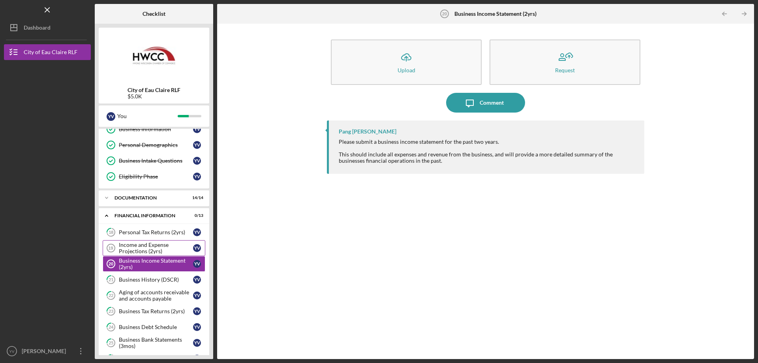
click at [152, 245] on div "Income and Expense Projections (2yrs)" at bounding box center [156, 248] width 74 height 13
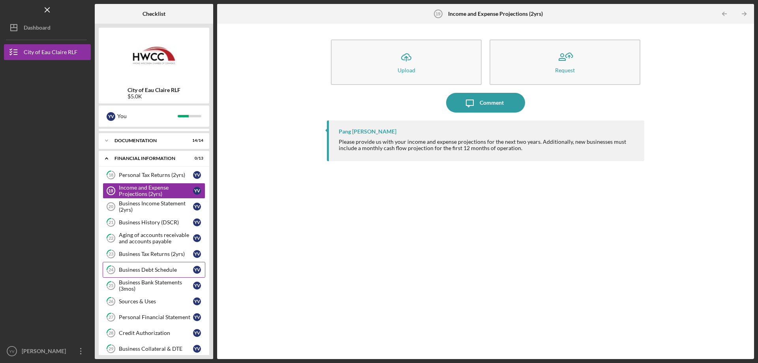
scroll to position [96, 0]
click at [157, 193] on div "Income and Expense Projections (2yrs)" at bounding box center [156, 191] width 74 height 13
